Goal: Book appointment/travel/reservation

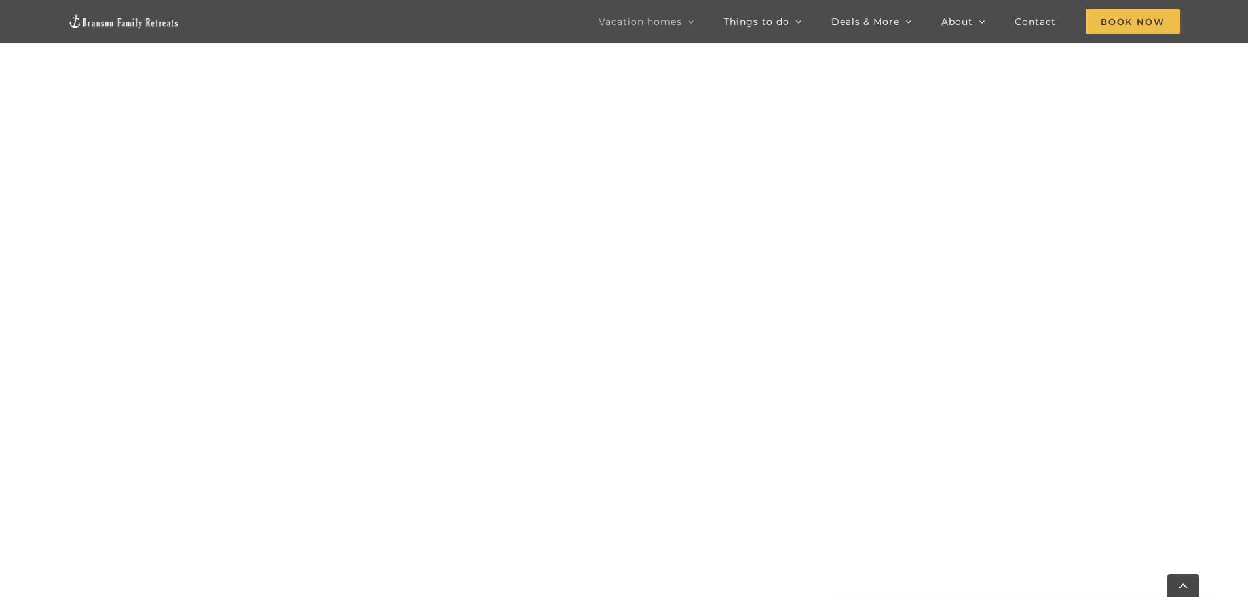
scroll to position [1114, 0]
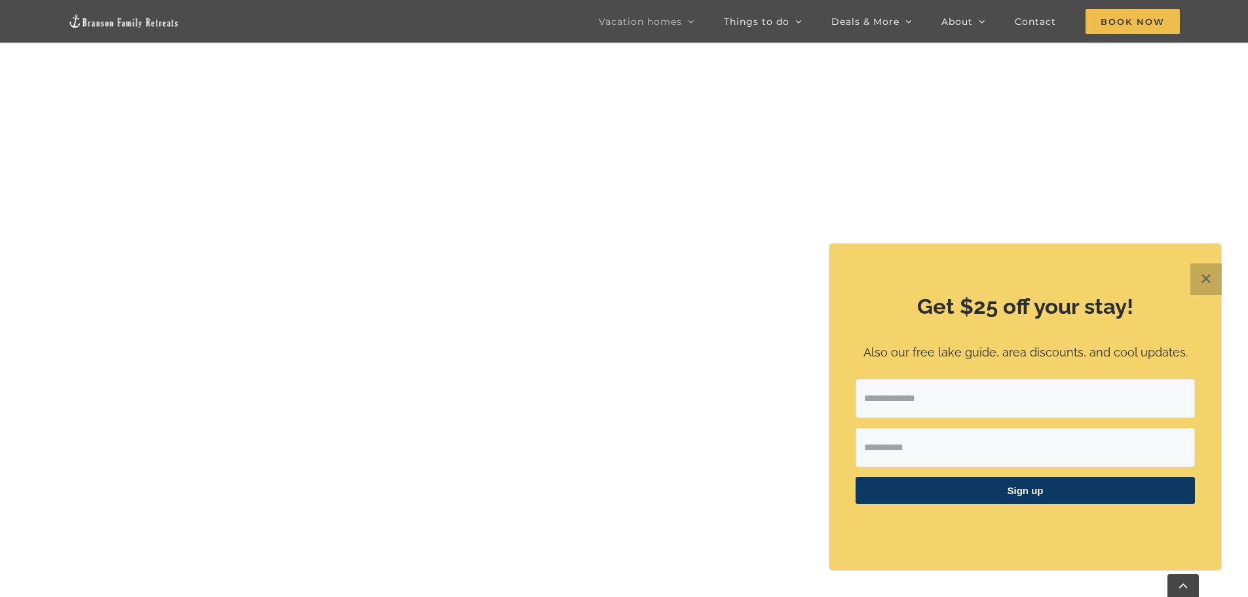
click at [1213, 274] on button "✕" at bounding box center [1205, 278] width 31 height 31
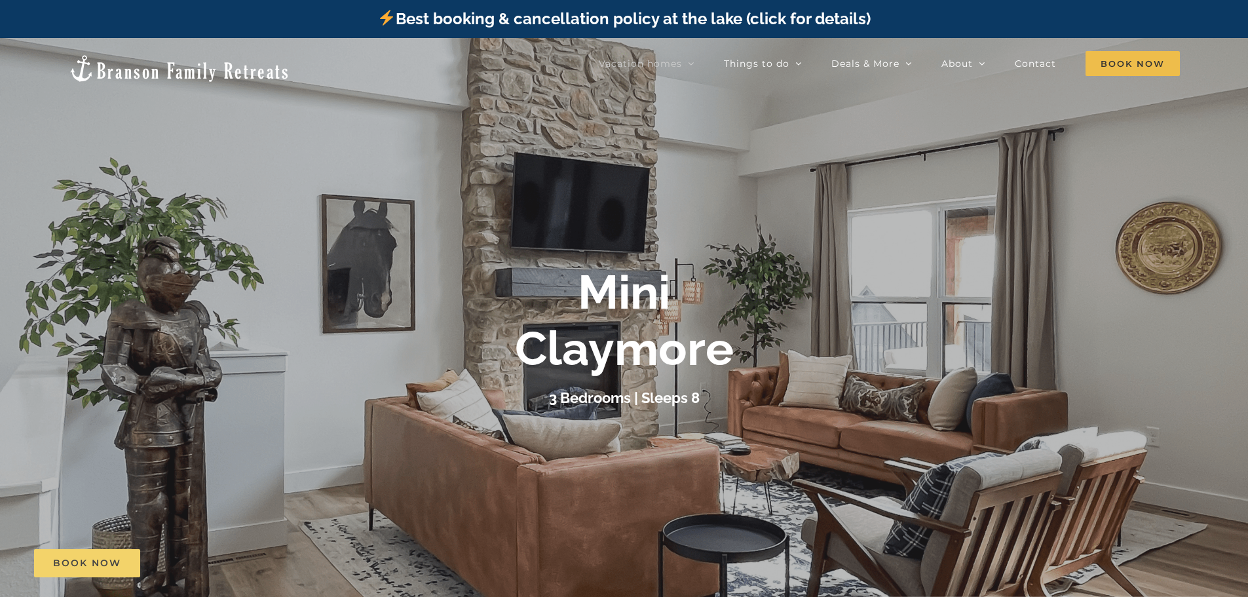
click at [109, 559] on span "Book Now" at bounding box center [87, 562] width 68 height 11
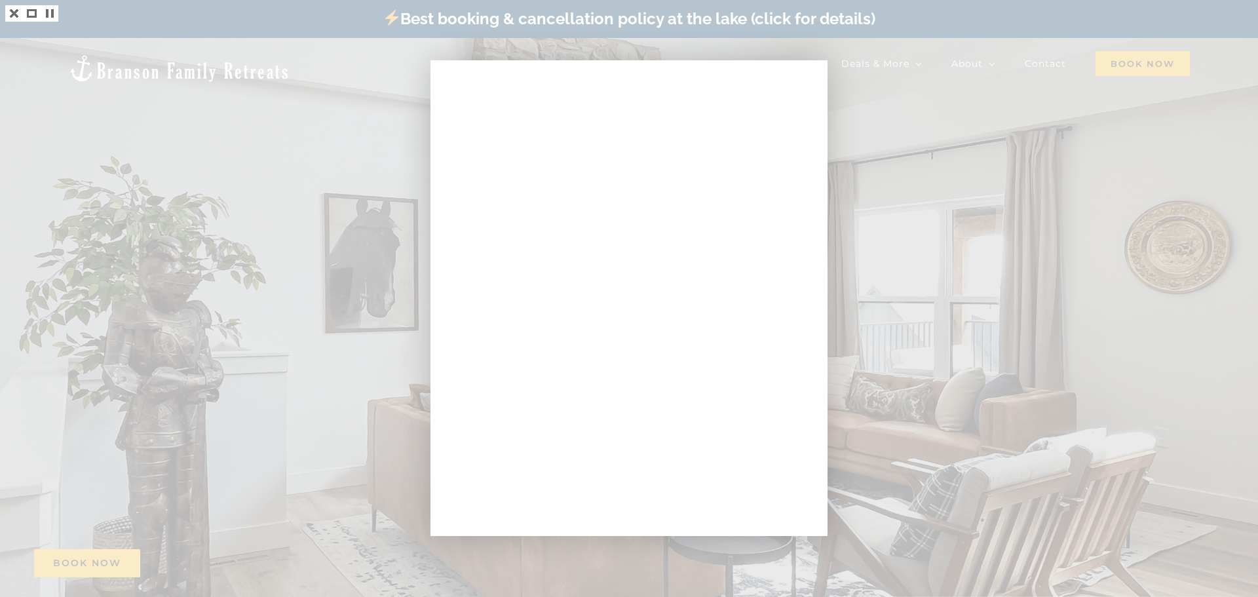
click at [1121, 145] on div at bounding box center [629, 298] width 1258 height 597
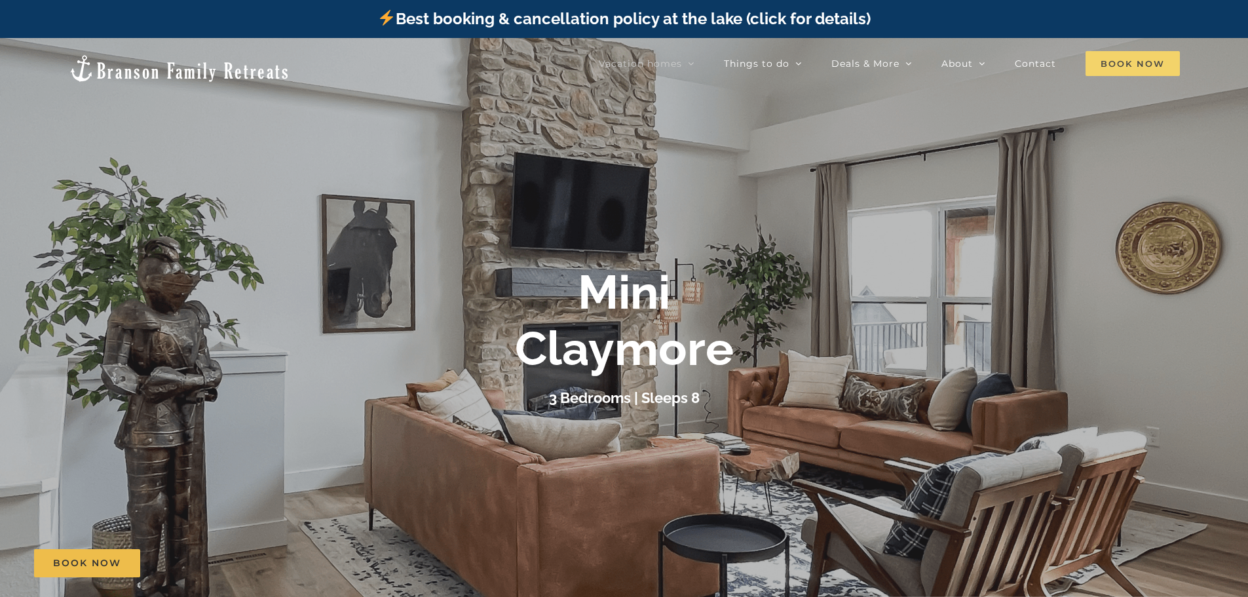
click at [1129, 63] on span "Book Now" at bounding box center [1132, 63] width 94 height 25
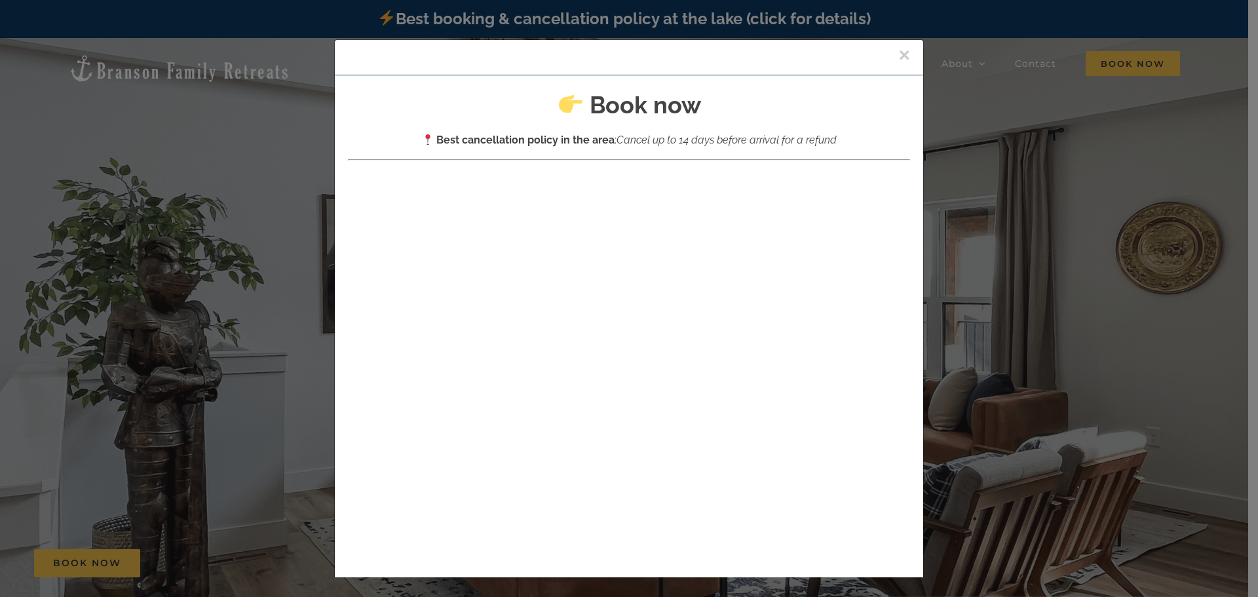
click at [898, 52] on button "×" at bounding box center [904, 55] width 12 height 20
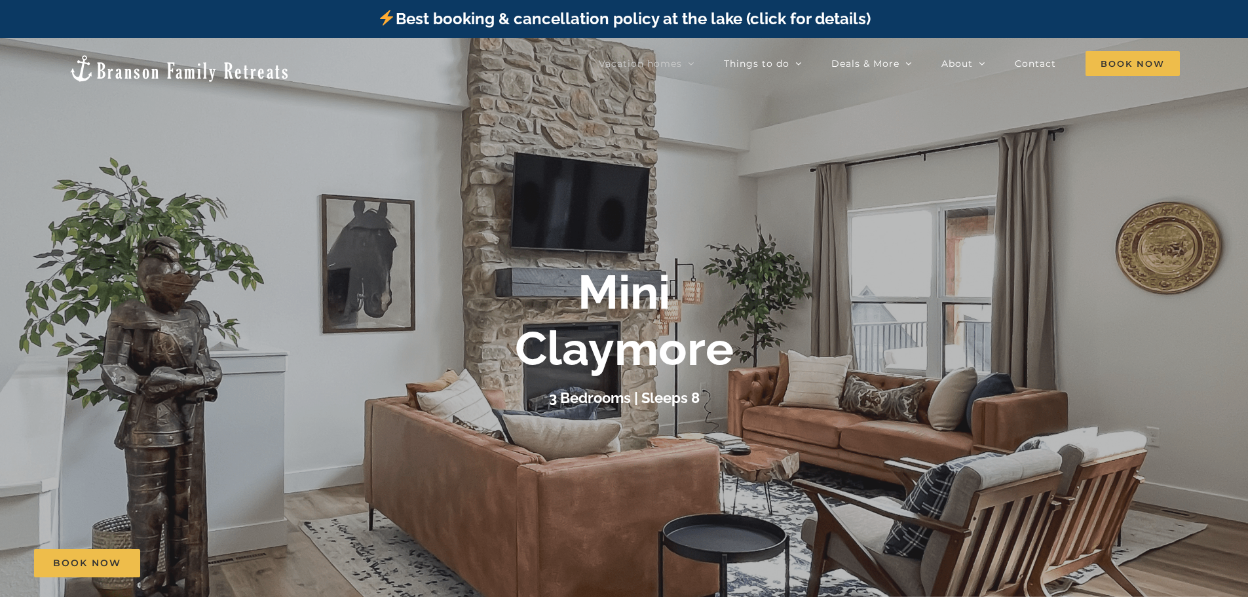
click at [956, 176] on div at bounding box center [624, 336] width 1248 height 597
click at [223, 240] on div at bounding box center [624, 336] width 1248 height 597
